Goal: Transaction & Acquisition: Purchase product/service

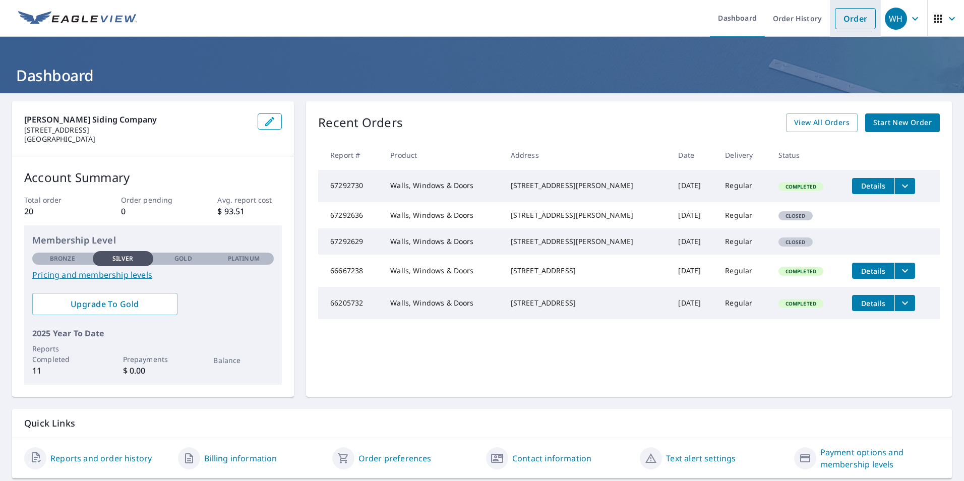
click at [857, 22] on link "Order" at bounding box center [855, 18] width 41 height 21
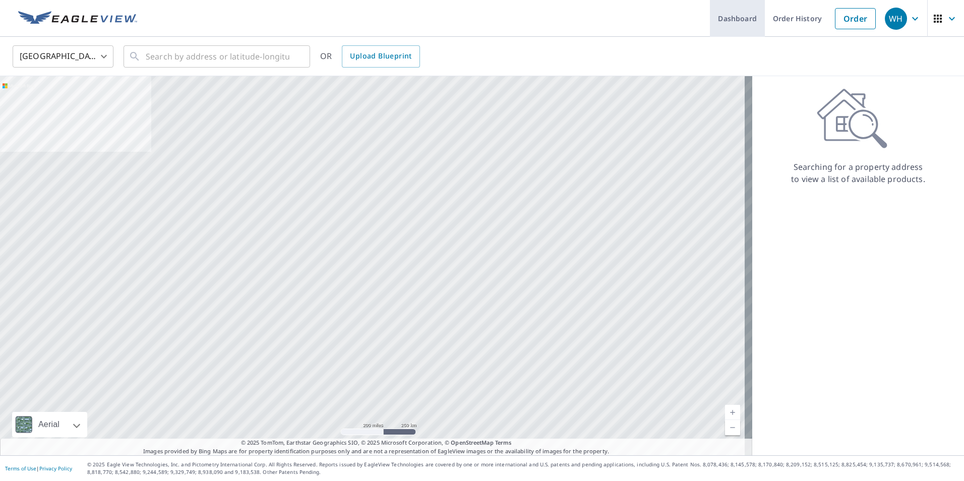
click at [737, 26] on link "Dashboard" at bounding box center [737, 18] width 55 height 37
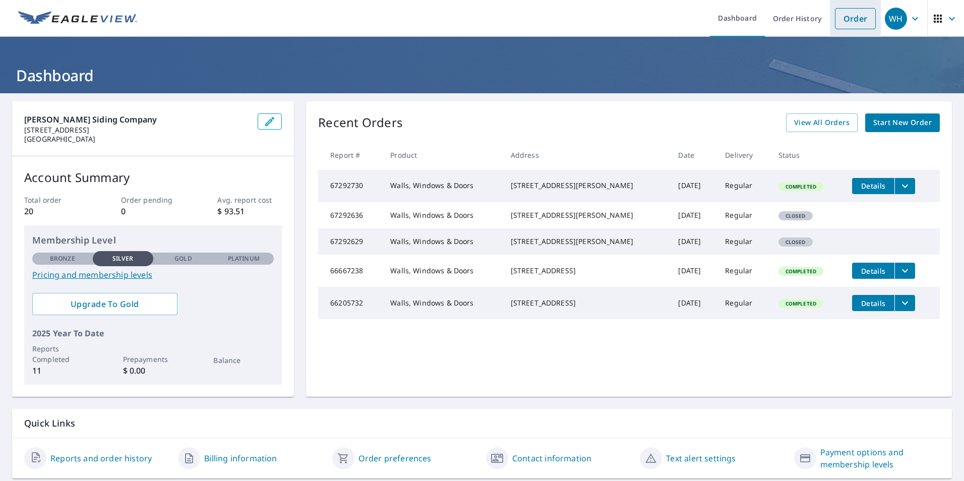
click at [851, 22] on link "Order" at bounding box center [855, 18] width 41 height 21
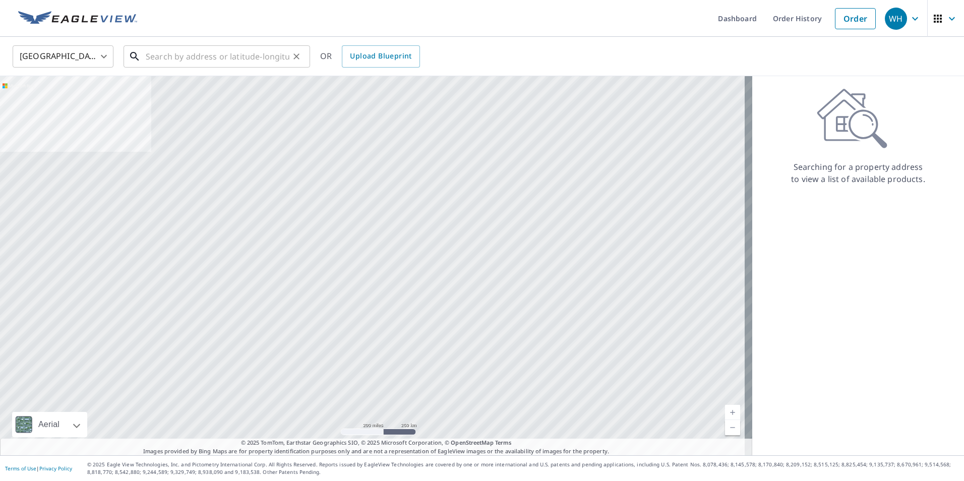
click at [240, 57] on input "text" at bounding box center [218, 56] width 144 height 28
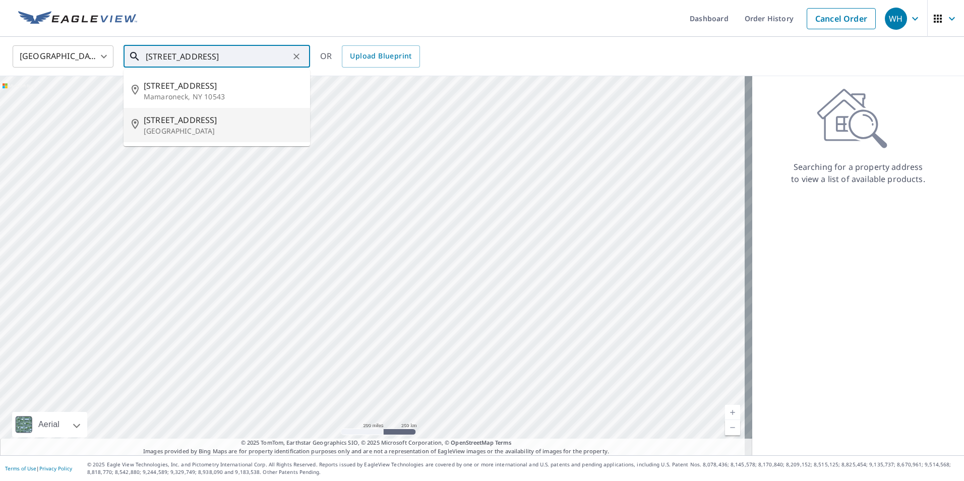
click at [167, 128] on p "[GEOGRAPHIC_DATA]" at bounding box center [223, 131] width 158 height 10
type input "[STREET_ADDRESS]"
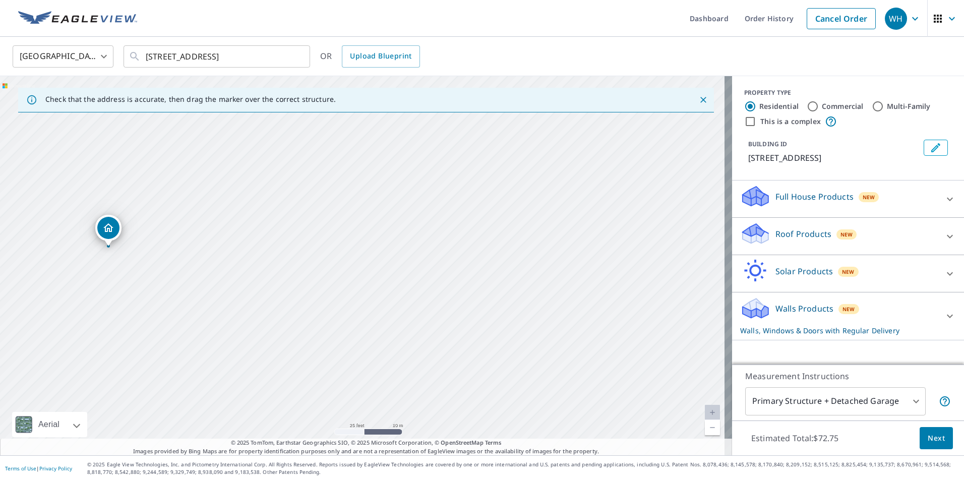
drag, startPoint x: 240, startPoint y: 342, endPoint x: 213, endPoint y: 324, distance: 32.6
click at [213, 324] on div "[STREET_ADDRESS]" at bounding box center [366, 265] width 732 height 379
drag, startPoint x: 545, startPoint y: 326, endPoint x: 341, endPoint y: 441, distance: 234.3
click at [340, 443] on div "Check that the address is accurate, then drag the marker over the correct struc…" at bounding box center [366, 265] width 732 height 379
drag, startPoint x: 694, startPoint y: 328, endPoint x: 231, endPoint y: 453, distance: 479.9
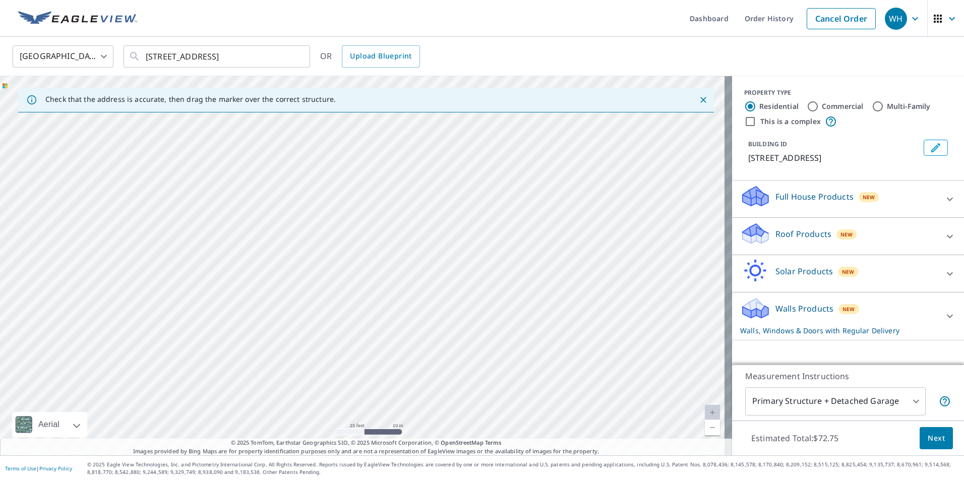
click at [230, 458] on div "Dashboard Order History Cancel Order WH [GEOGRAPHIC_DATA] [GEOGRAPHIC_DATA] ​ […" at bounding box center [482, 240] width 964 height 481
click at [805, 317] on div "Walls Products New Walls, Windows & Doors with Regular Delivery" at bounding box center [839, 315] width 198 height 39
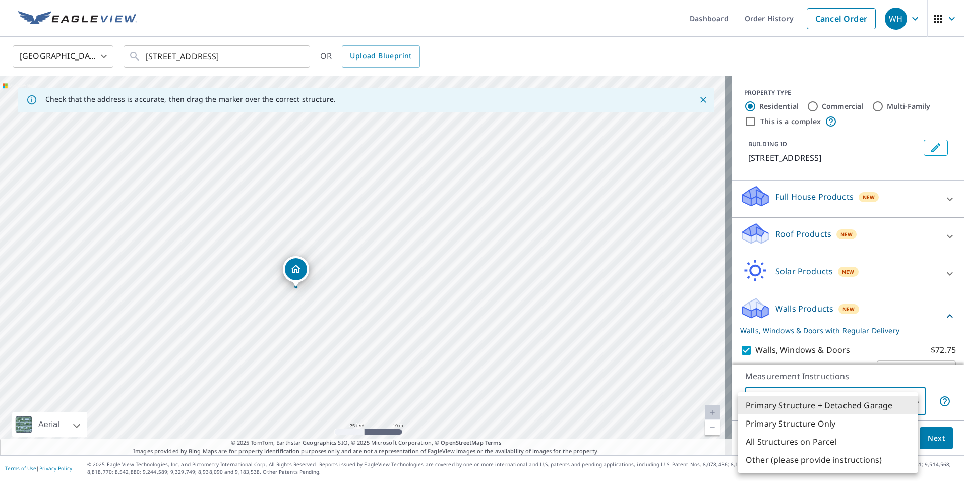
click at [910, 403] on body "WH WH Dashboard Order History Cancel Order WH [GEOGRAPHIC_DATA] [GEOGRAPHIC_DAT…" at bounding box center [482, 240] width 964 height 481
click at [919, 309] on div at bounding box center [482, 240] width 964 height 481
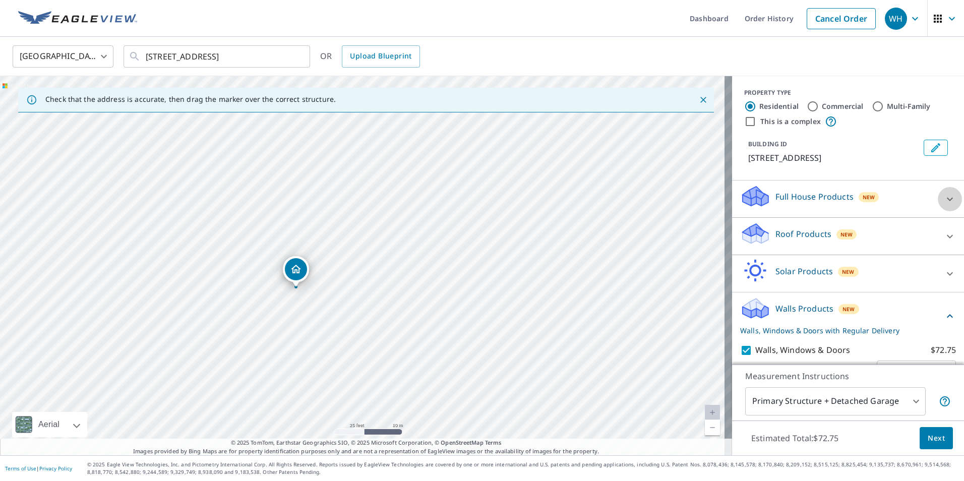
click at [944, 200] on icon at bounding box center [950, 199] width 12 height 12
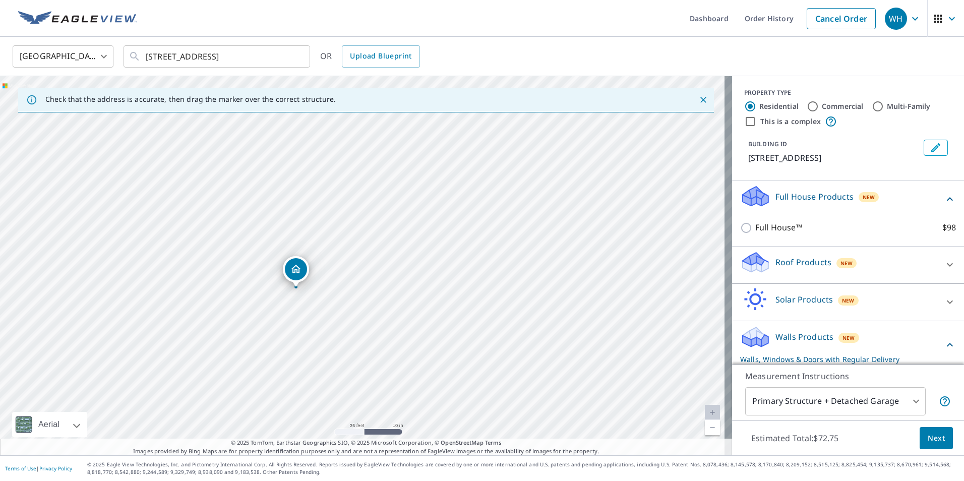
click at [793, 199] on p "Full House Products" at bounding box center [814, 197] width 78 height 12
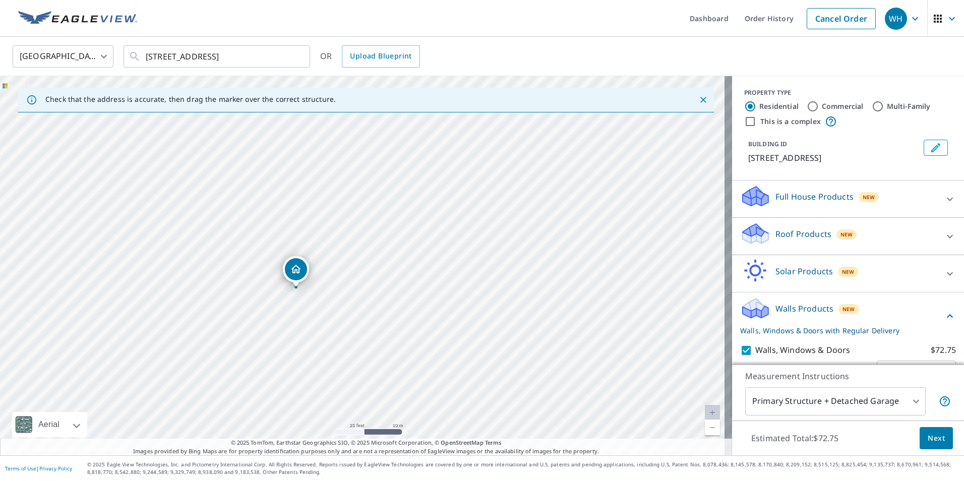
click at [794, 199] on p "Full House Products" at bounding box center [814, 197] width 78 height 12
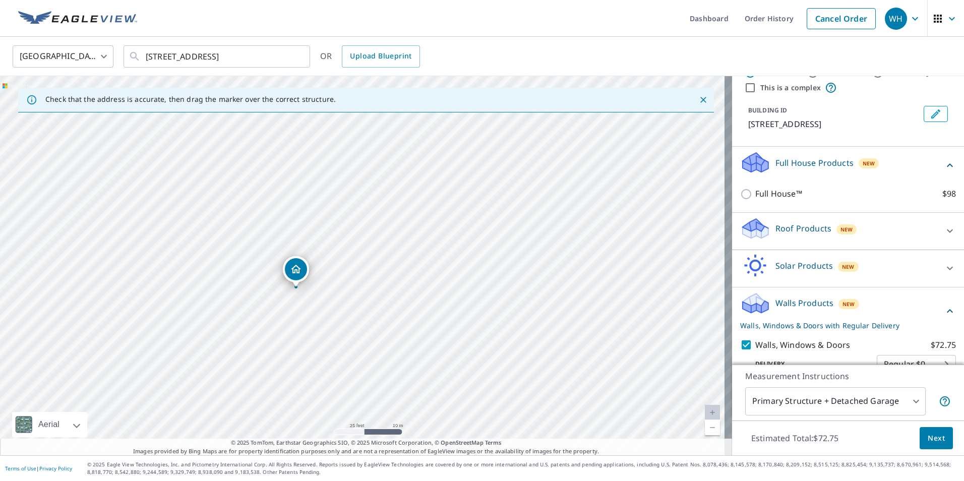
scroll to position [50, 0]
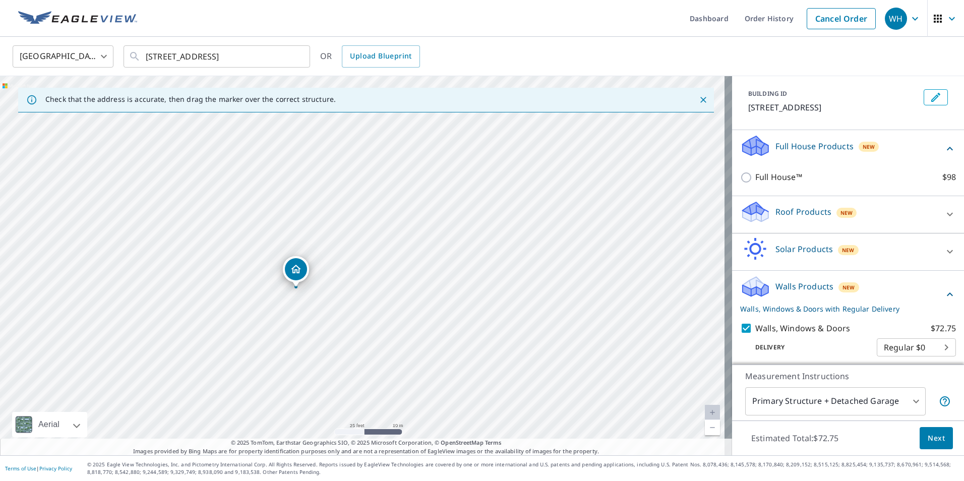
click at [807, 289] on p "Walls Products" at bounding box center [804, 286] width 58 height 12
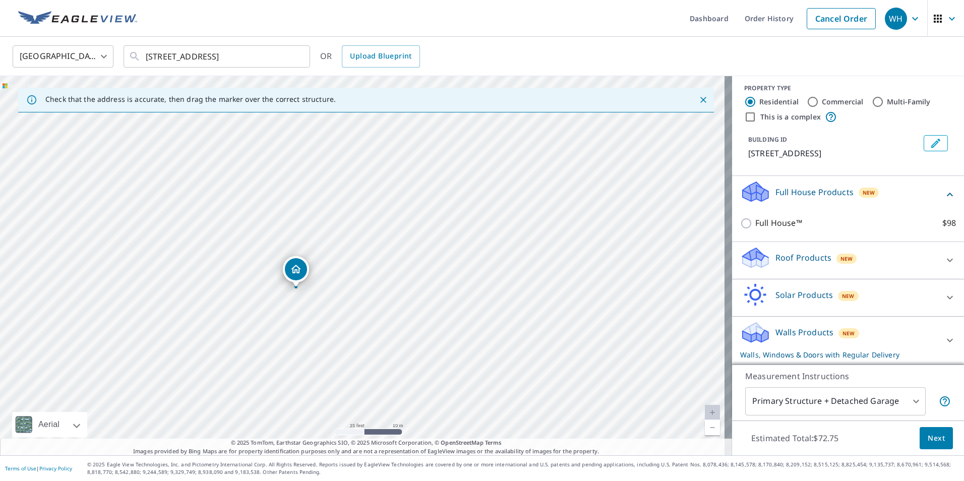
scroll to position [5, 0]
click at [947, 339] on icon at bounding box center [950, 340] width 6 height 4
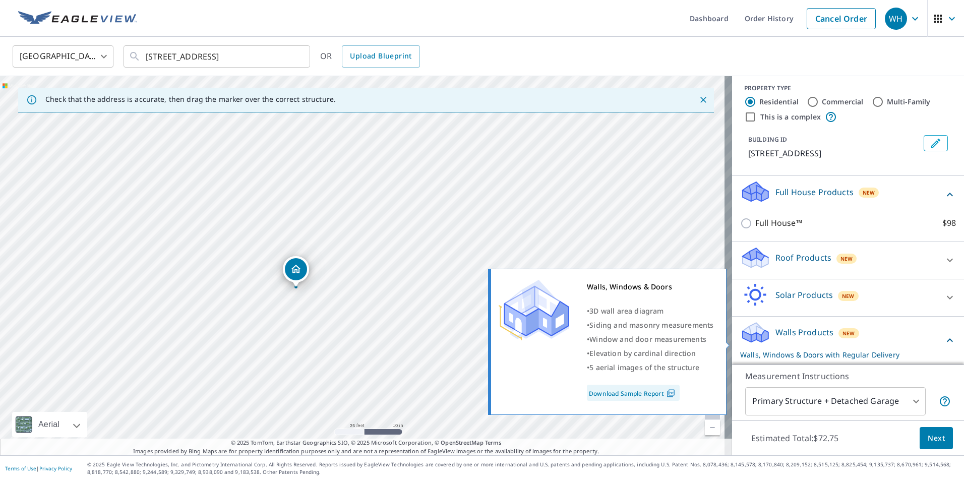
scroll to position [50, 0]
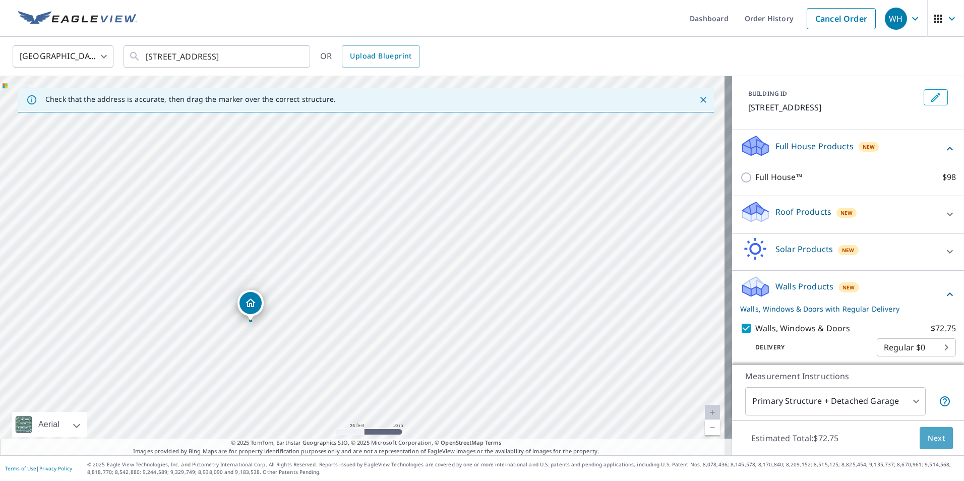
click at [928, 442] on span "Next" at bounding box center [936, 438] width 17 height 13
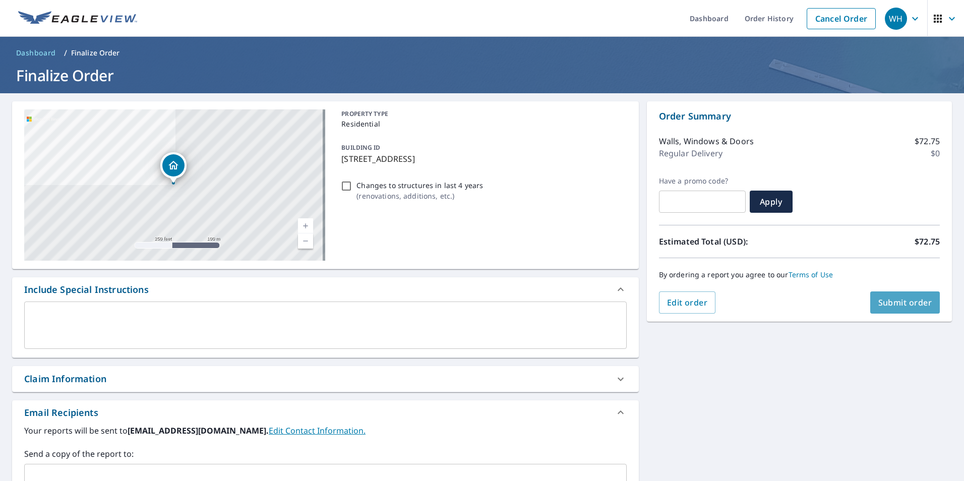
click at [890, 306] on span "Submit order" at bounding box center [905, 302] width 54 height 11
